Goal: Information Seeking & Learning: Understand process/instructions

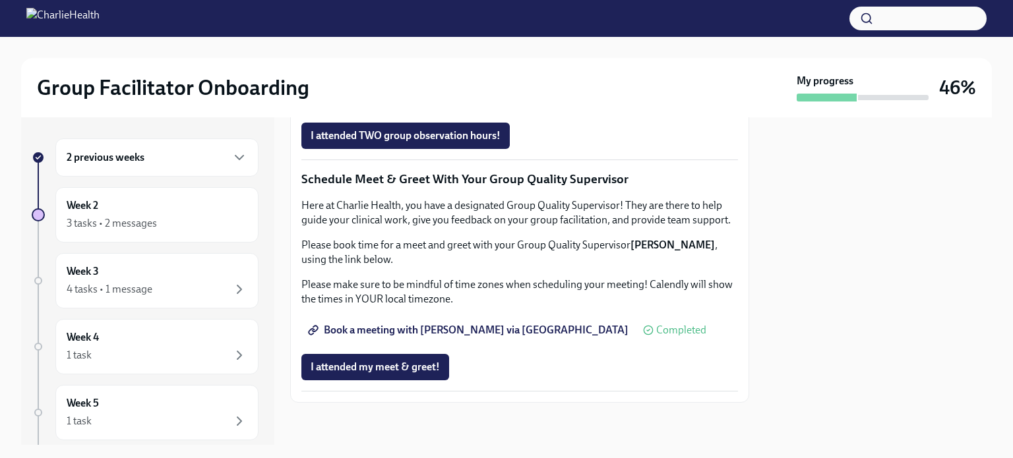
scroll to position [1165, 0]
click at [432, 142] on span "I attended TWO group observation hours!" at bounding box center [406, 135] width 190 height 13
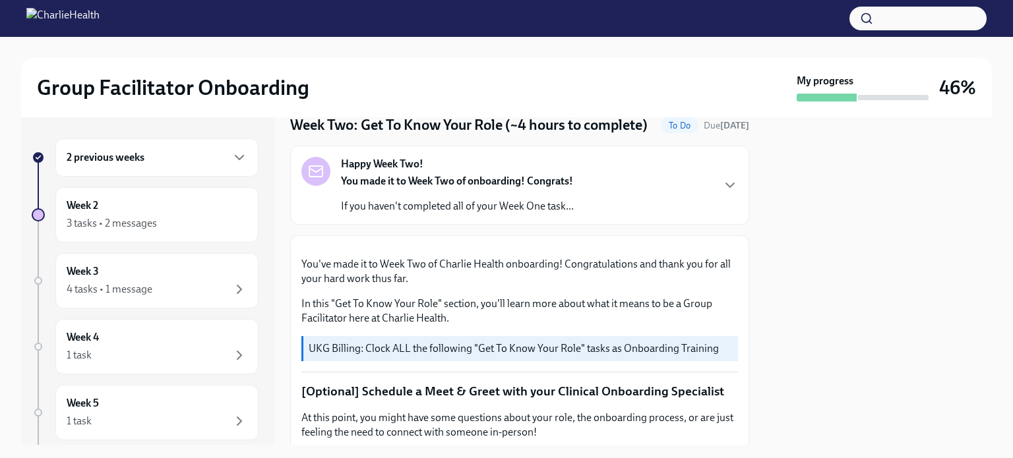
scroll to position [0, 0]
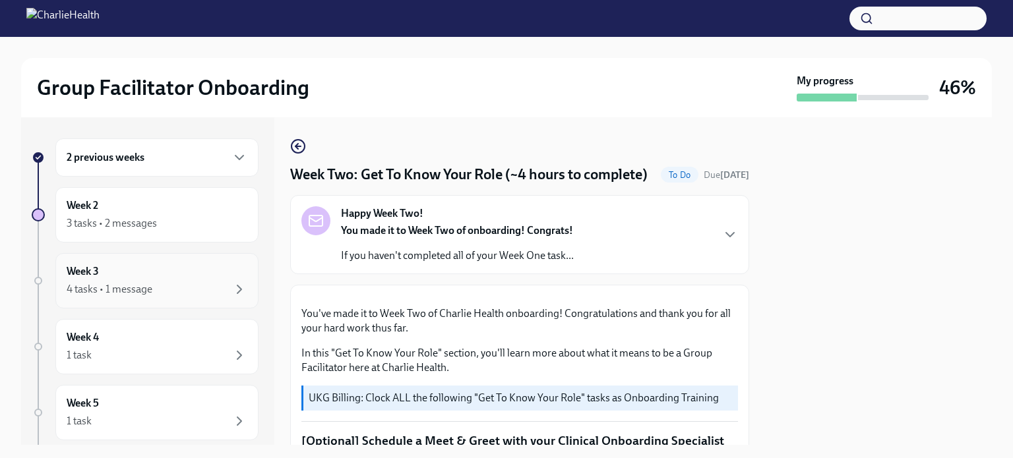
click at [96, 275] on h6 "Week 3" at bounding box center [83, 271] width 32 height 15
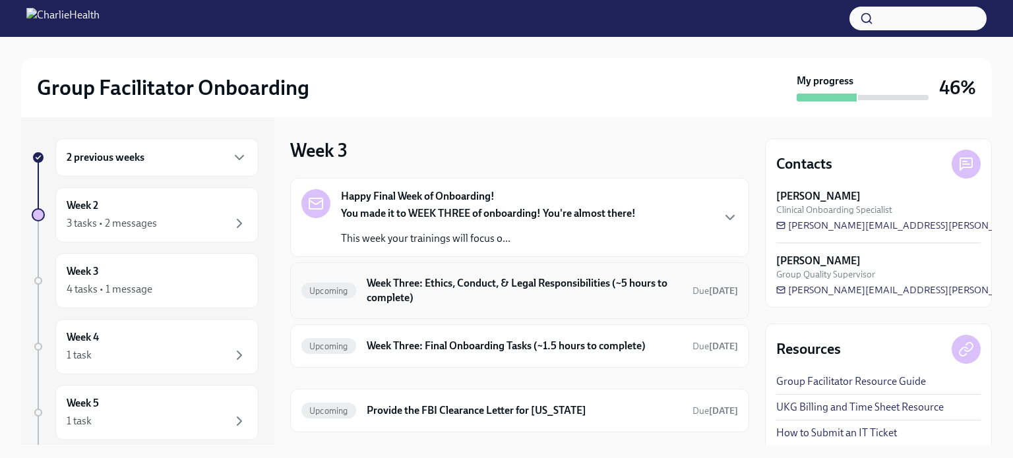
click at [484, 295] on h6 "Week Three: Ethics, Conduct, & Legal Responsibilities (~5 hours to complete)" at bounding box center [524, 290] width 315 height 29
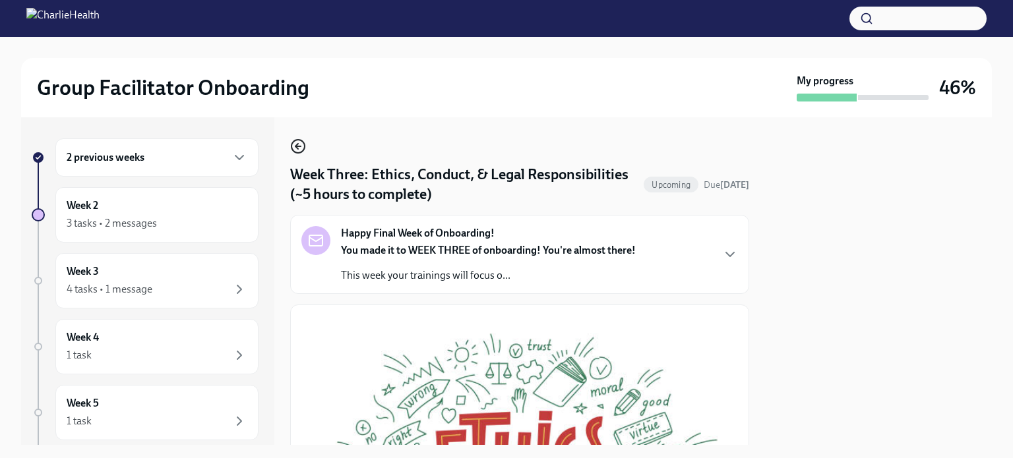
click at [295, 140] on circle "button" at bounding box center [298, 146] width 13 height 13
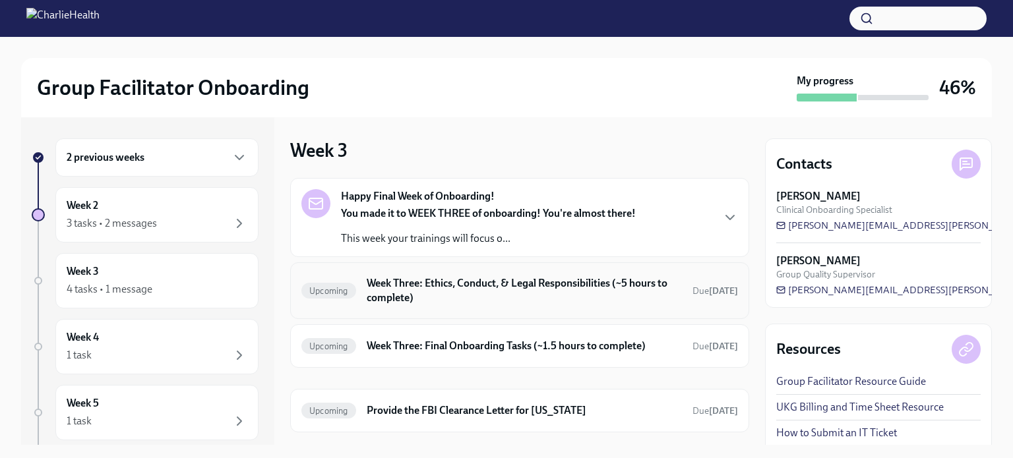
click at [454, 294] on h6 "Week Three: Ethics, Conduct, & Legal Responsibilities (~5 hours to complete)" at bounding box center [524, 290] width 315 height 29
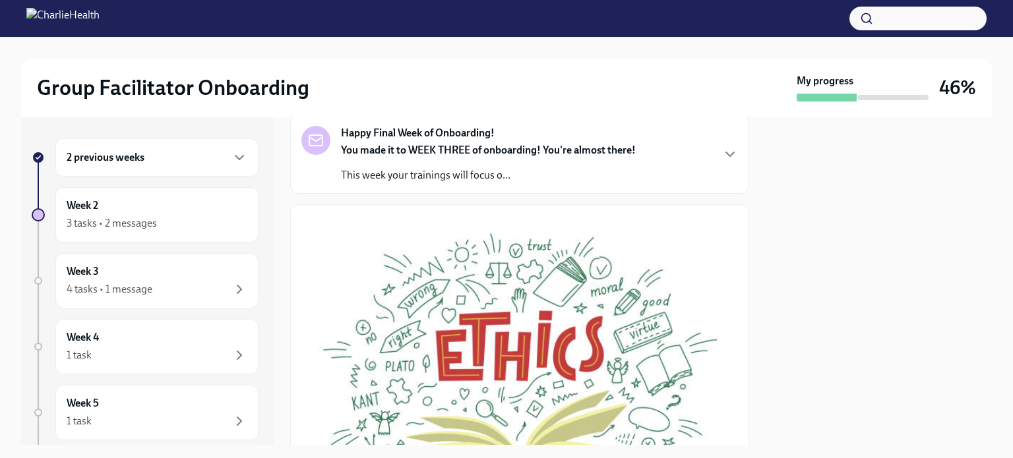
scroll to position [100, 0]
click at [473, 171] on p "This week your trainings will focus o..." at bounding box center [488, 175] width 295 height 15
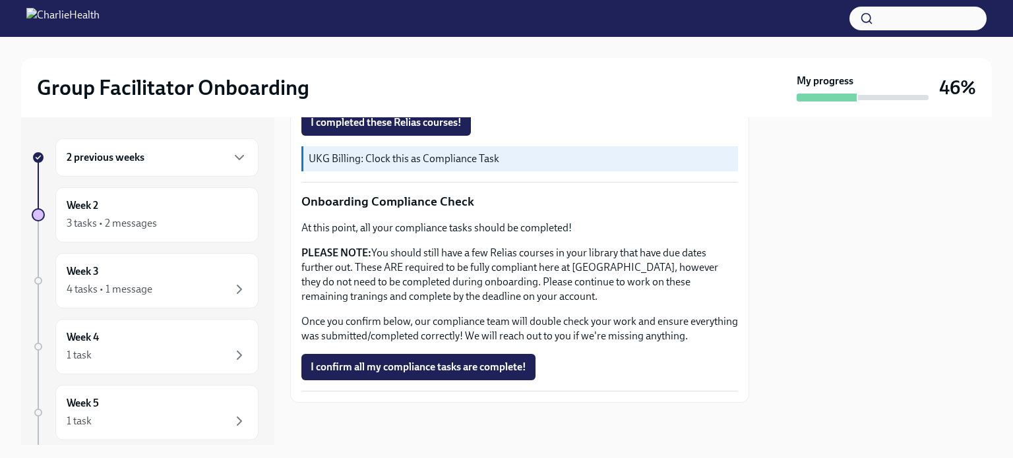
scroll to position [1095, 0]
click at [404, 69] on strong "Find your Relias trainings here" at bounding box center [384, 62] width 138 height 13
